Goal: Information Seeking & Learning: Learn about a topic

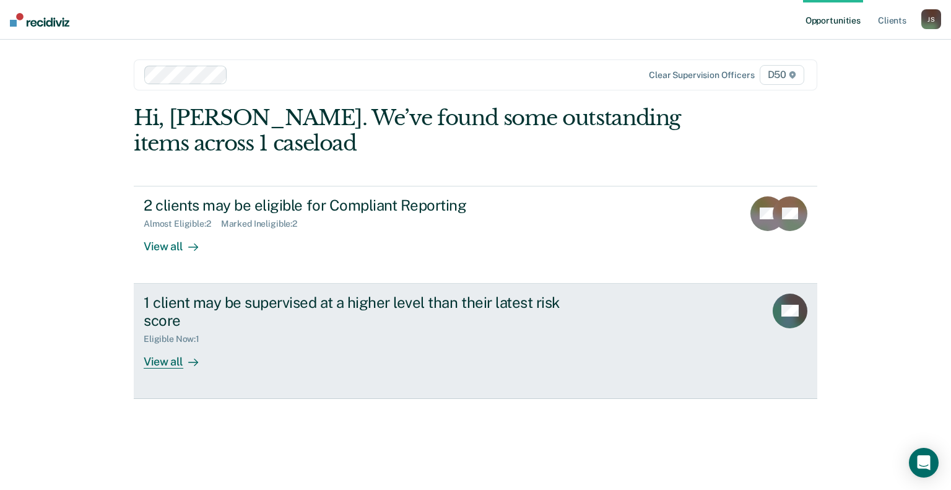
click at [458, 307] on div "1 client may be supervised at a higher level than their latest risk score" at bounding box center [361, 311] width 434 height 36
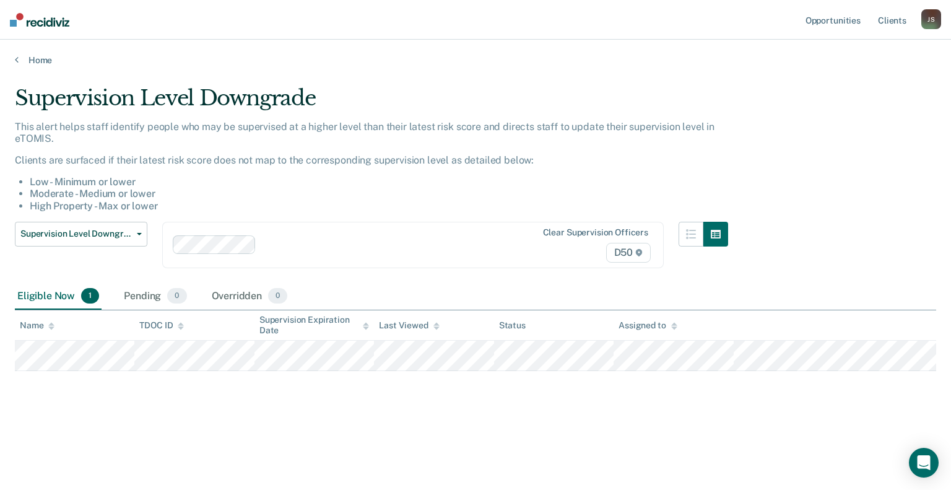
click at [668, 418] on div "Supervision Level Downgrade This alert helps staff identify people who may be s…" at bounding box center [475, 260] width 921 height 351
